Goal: Information Seeking & Learning: Find specific fact

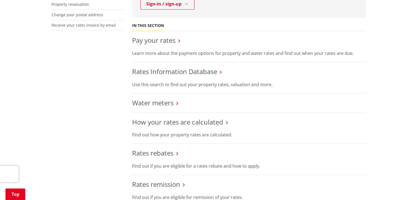
scroll to position [192, 0]
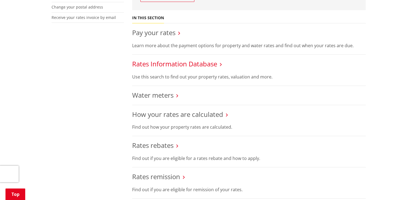
click at [196, 64] on link "Rates Information Database" at bounding box center [174, 63] width 85 height 9
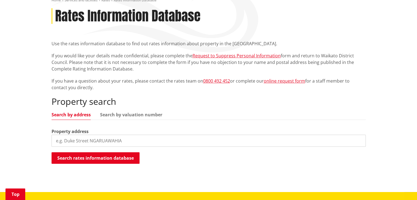
scroll to position [110, 0]
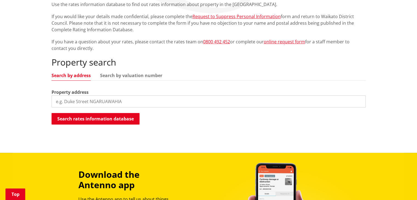
click at [93, 96] on input "search" at bounding box center [208, 101] width 314 height 12
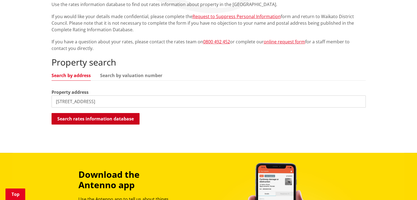
type input "18 Kotuku way"
click at [99, 118] on button "Search rates information database" at bounding box center [95, 119] width 88 height 12
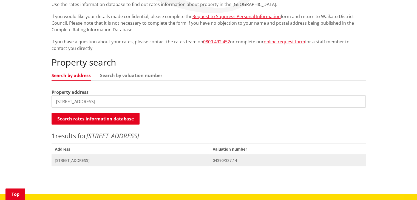
click at [95, 160] on span "[STREET_ADDRESS]" at bounding box center [130, 159] width 151 height 5
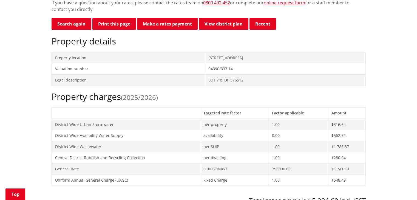
scroll to position [110, 0]
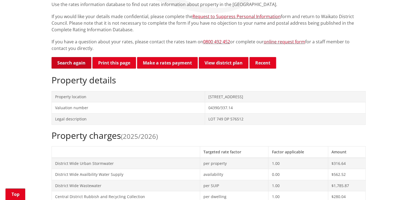
click at [71, 64] on link "Search again" at bounding box center [71, 63] width 40 height 12
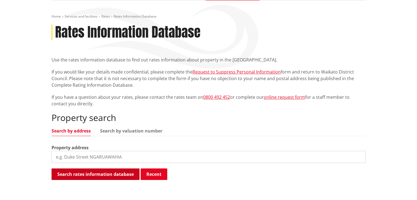
scroll to position [110, 0]
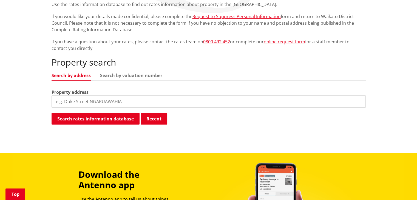
click at [90, 96] on input "search" at bounding box center [208, 101] width 314 height 12
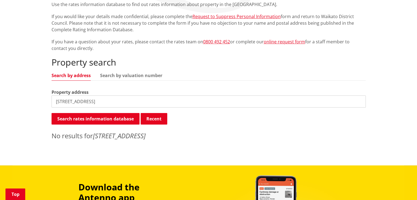
click at [59, 102] on input "12 Mamae street" at bounding box center [208, 101] width 314 height 12
type input "12 Te Mamae street"
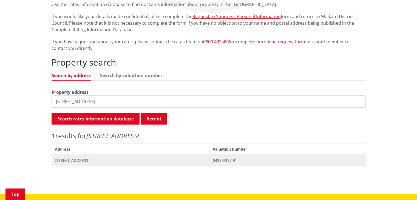
click at [182, 157] on span "[STREET_ADDRESS]" at bounding box center [130, 159] width 151 height 5
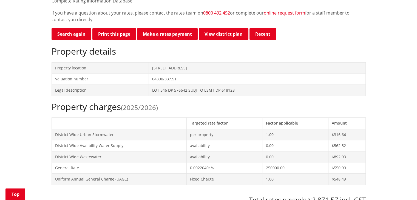
scroll to position [82, 0]
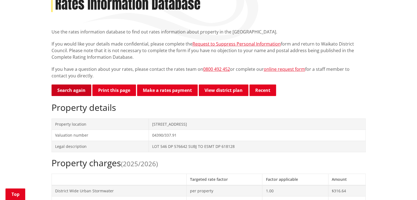
click at [66, 92] on link "Search again" at bounding box center [71, 90] width 40 height 12
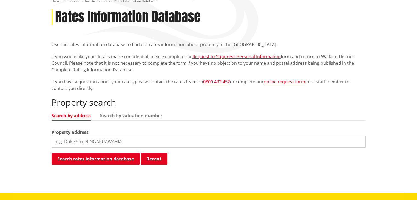
scroll to position [110, 0]
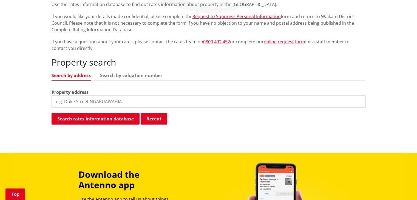
click at [91, 99] on input "search" at bounding box center [208, 101] width 314 height 12
type input "17 Harvest road"
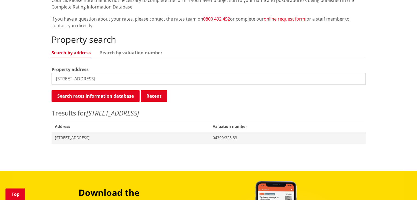
scroll to position [137, 0]
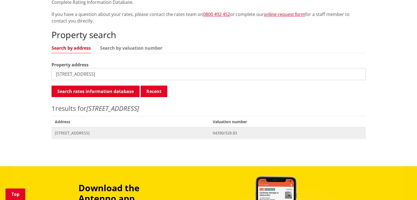
click at [144, 134] on span "[STREET_ADDRESS]" at bounding box center [130, 132] width 151 height 5
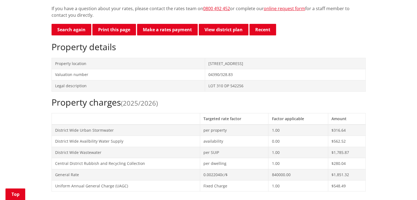
scroll to position [27, 0]
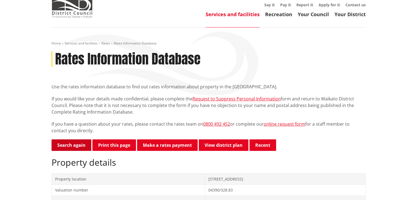
click at [72, 146] on link "Search again" at bounding box center [71, 145] width 40 height 12
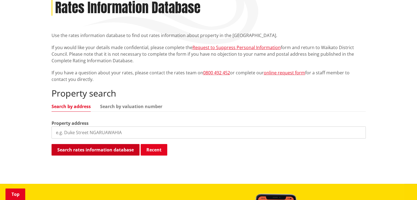
scroll to position [82, 0]
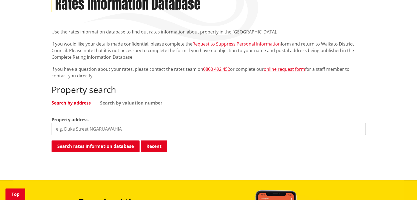
click at [108, 130] on input "search" at bounding box center [208, 129] width 314 height 12
click at [72, 129] on input "415 Koromako" at bounding box center [208, 129] width 314 height 12
click at [103, 128] on input "415 Korimako" at bounding box center [208, 129] width 314 height 12
type input "[STREET_ADDRESS]"
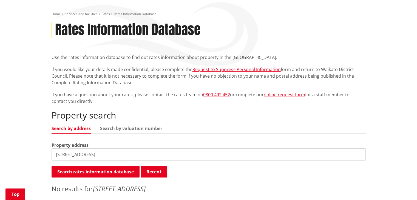
scroll to position [0, 0]
